Goal: Find specific page/section: Find specific page/section

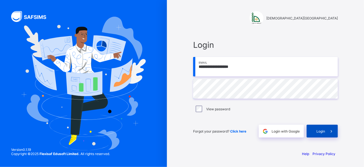
click at [317, 132] on span "Login" at bounding box center [321, 132] width 9 height 4
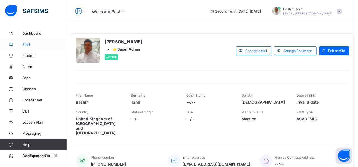
click at [30, 47] on link "Staff" at bounding box center [33, 44] width 67 height 11
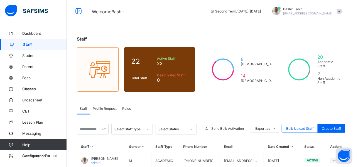
click at [26, 43] on span "Staff" at bounding box center [45, 44] width 44 height 4
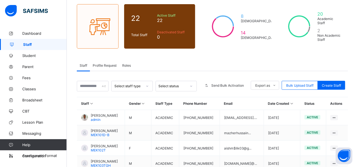
scroll to position [46, 0]
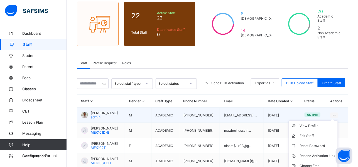
click at [338, 121] on ul "View Profile Edit Staff Reset Password Resend Activation Link Change Email Dele…" at bounding box center [313, 151] width 49 height 61
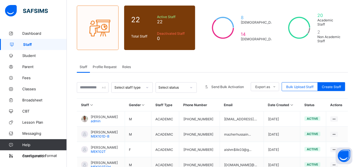
scroll to position [41, 0]
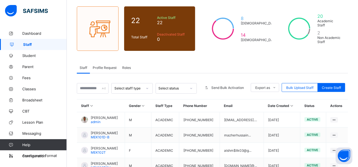
click at [127, 66] on span "Roles" at bounding box center [126, 68] width 9 height 4
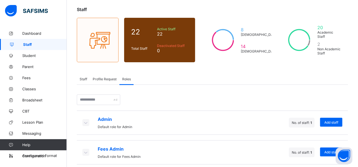
scroll to position [12, 0]
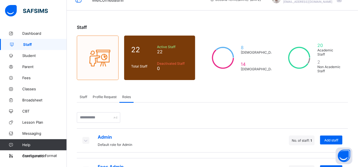
click at [25, 46] on span "Staff" at bounding box center [45, 44] width 44 height 4
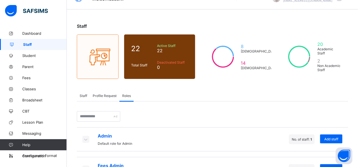
scroll to position [0, 0]
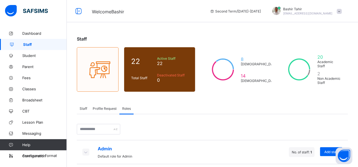
click at [242, 41] on div "Staff" at bounding box center [212, 39] width 271 height 6
click at [32, 35] on span "Dashboard" at bounding box center [44, 33] width 45 height 4
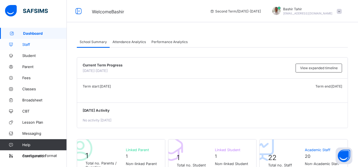
click at [25, 44] on span "Staff" at bounding box center [44, 44] width 45 height 4
